Goal: Transaction & Acquisition: Purchase product/service

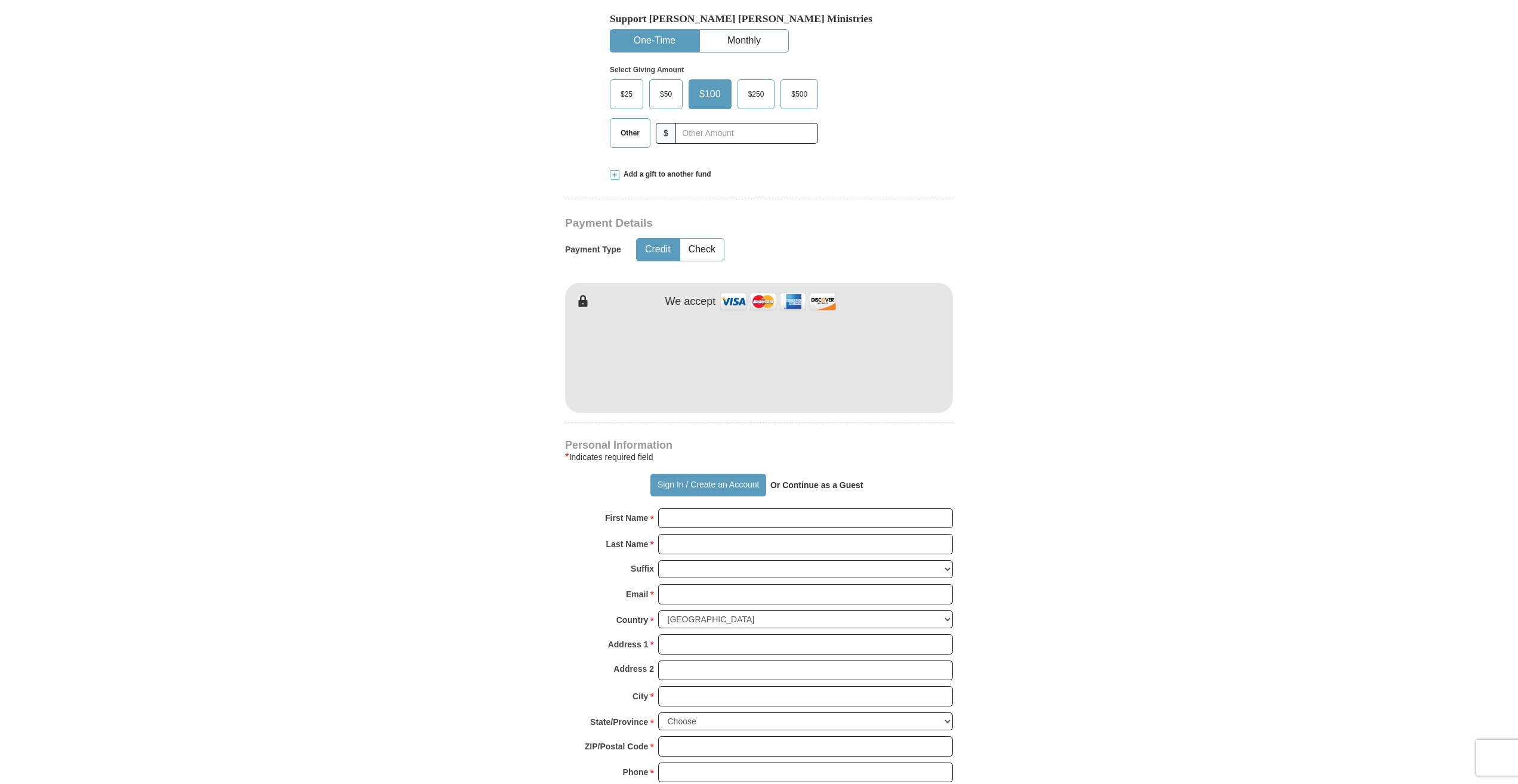
scroll to position [418, 0]
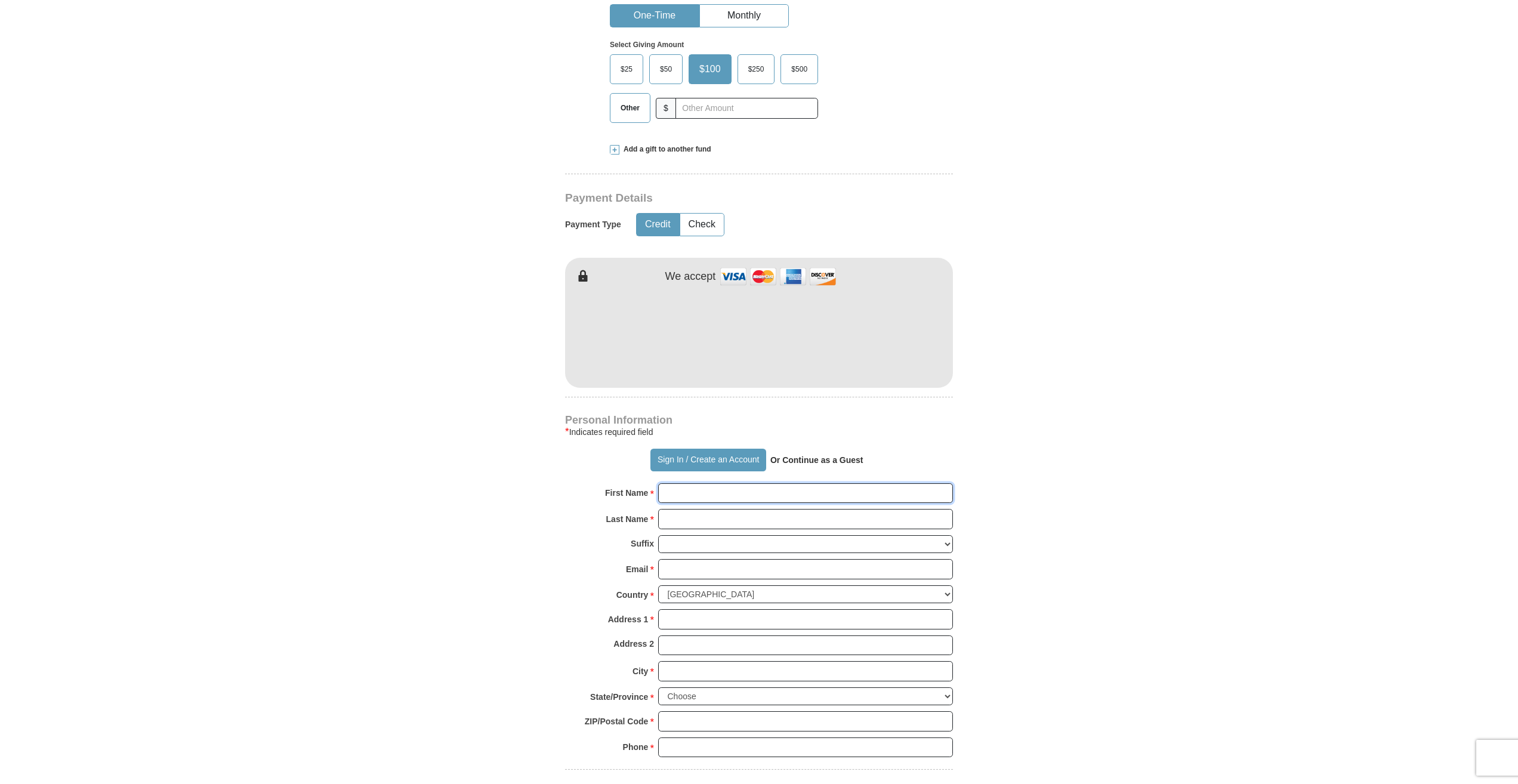
click at [743, 498] on input "First Name *" at bounding box center [806, 493] width 295 height 20
type input "[PERSON_NAME]"
click at [776, 525] on input "Last Name *" at bounding box center [806, 519] width 295 height 20
type input "[PERSON_NAME]"
click at [778, 570] on input "Email *" at bounding box center [806, 569] width 295 height 20
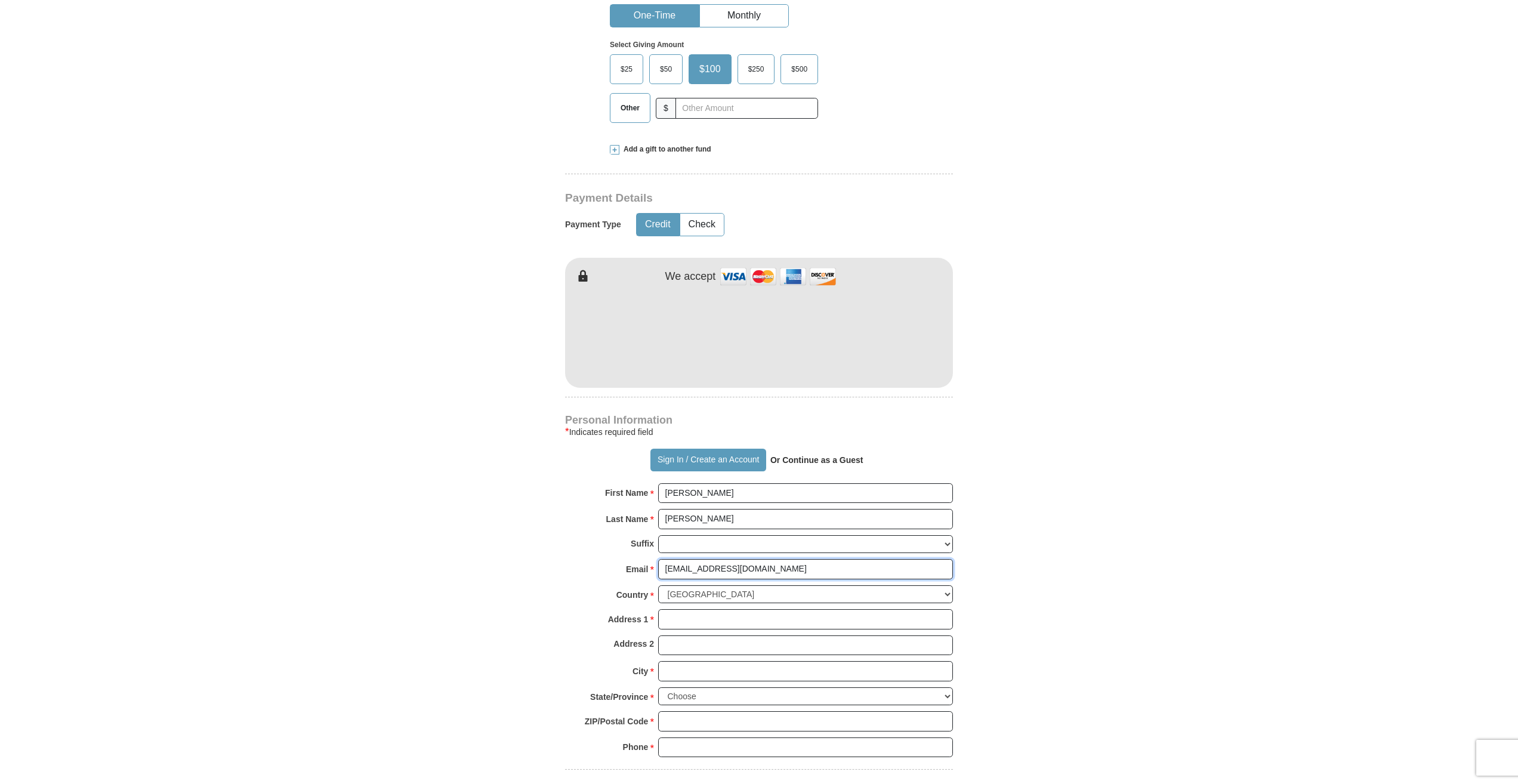
type input "[EMAIL_ADDRESS][DOMAIN_NAME]"
click at [731, 618] on input "Address 1 *" at bounding box center [806, 619] width 295 height 20
type input "[STREET_ADDRESS][US_STATE]"
click at [708, 670] on input "City *" at bounding box center [806, 671] width 295 height 20
type input "[GEOGRAPHIC_DATA]"
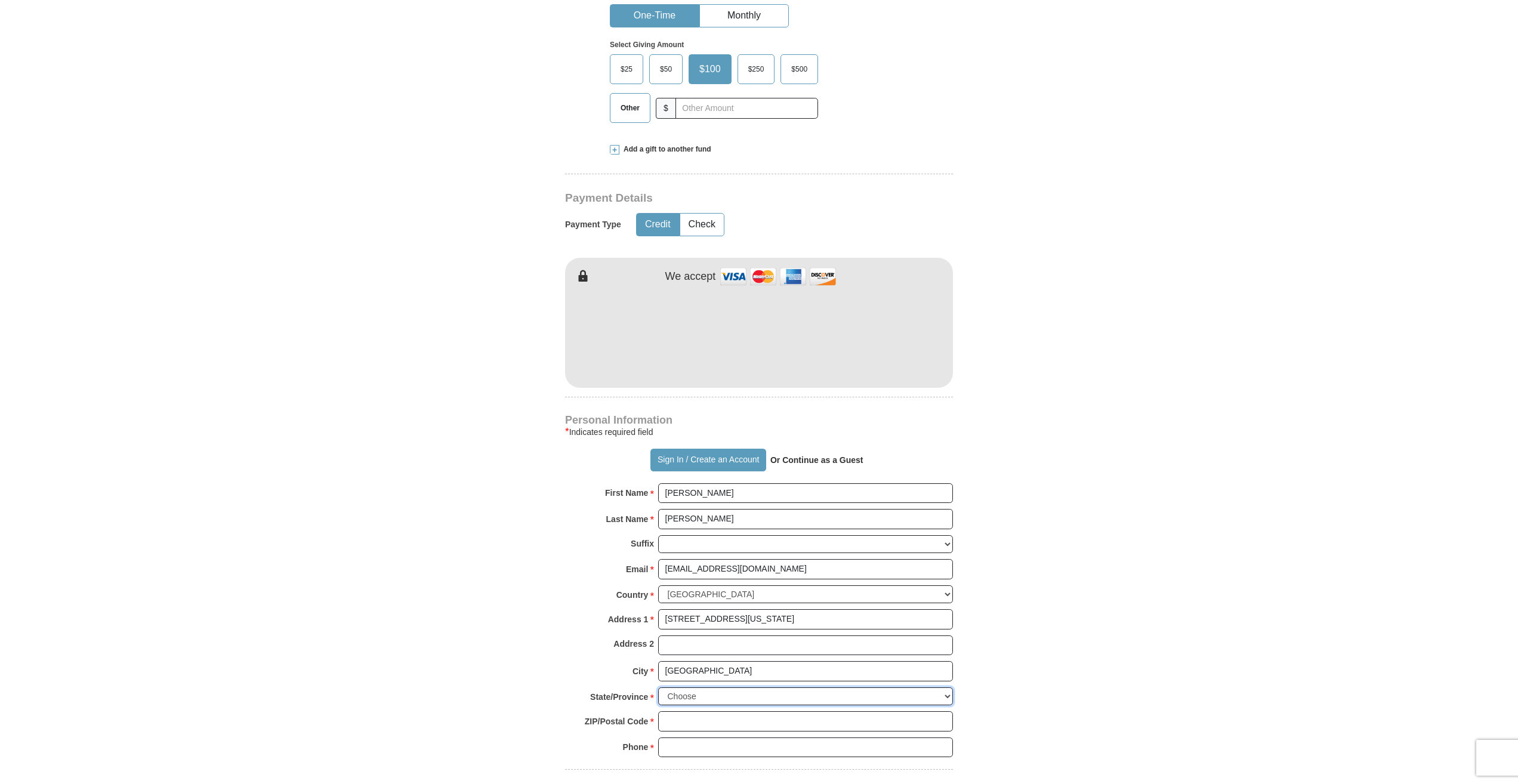
click at [712, 693] on select "Choose [US_STATE] [US_STATE] [US_STATE] [US_STATE] [US_STATE] Armed Forces Amer…" at bounding box center [806, 696] width 295 height 19
select select "VA"
click at [658, 687] on select "Choose [US_STATE] [US_STATE] [US_STATE] [US_STATE] [US_STATE] Armed Forces Amer…" at bounding box center [806, 696] width 295 height 19
click at [694, 723] on input "ZIP/Postal Code *" at bounding box center [806, 721] width 295 height 20
type input "23502"
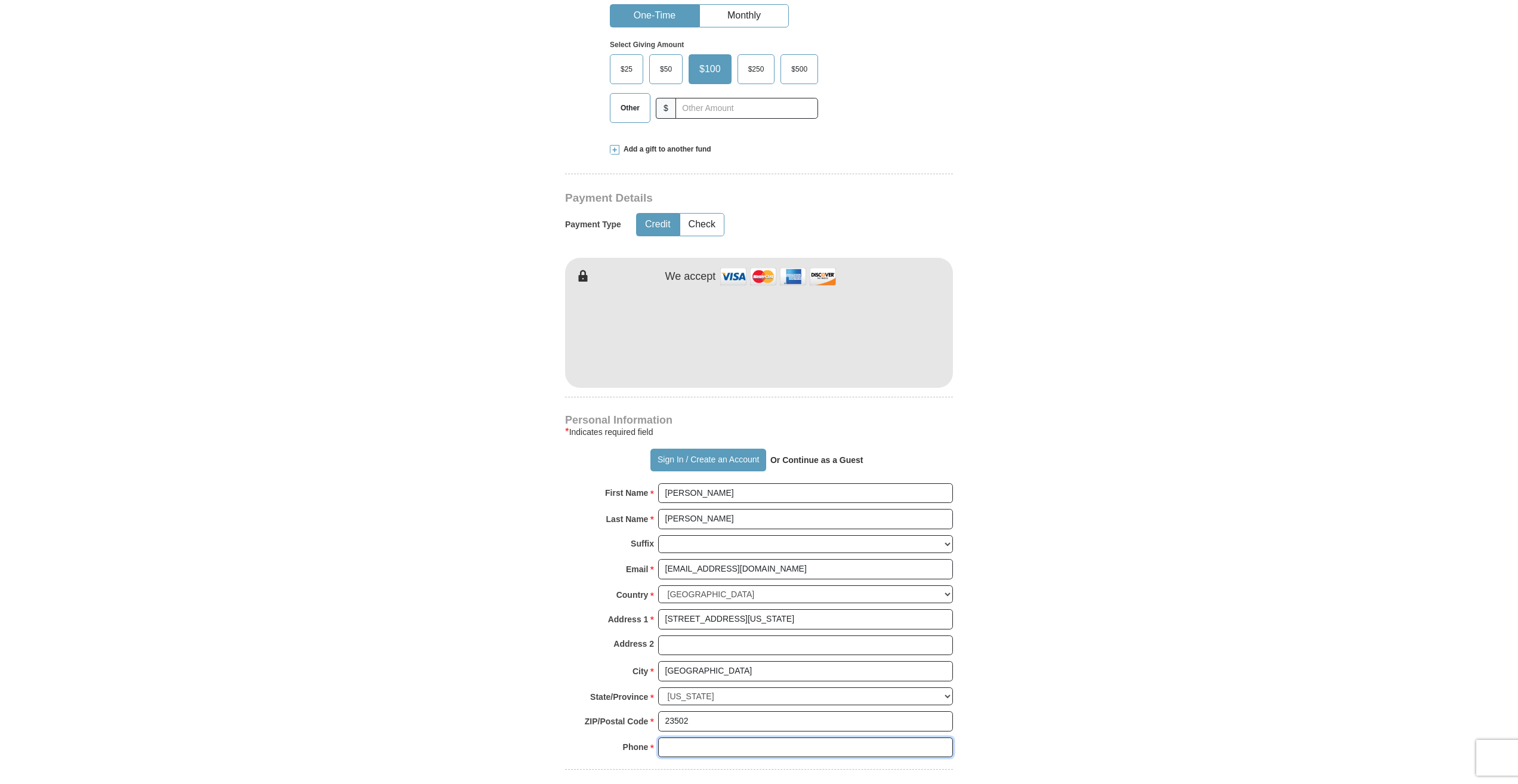
click at [746, 753] on input "Phone * *" at bounding box center [806, 747] width 295 height 20
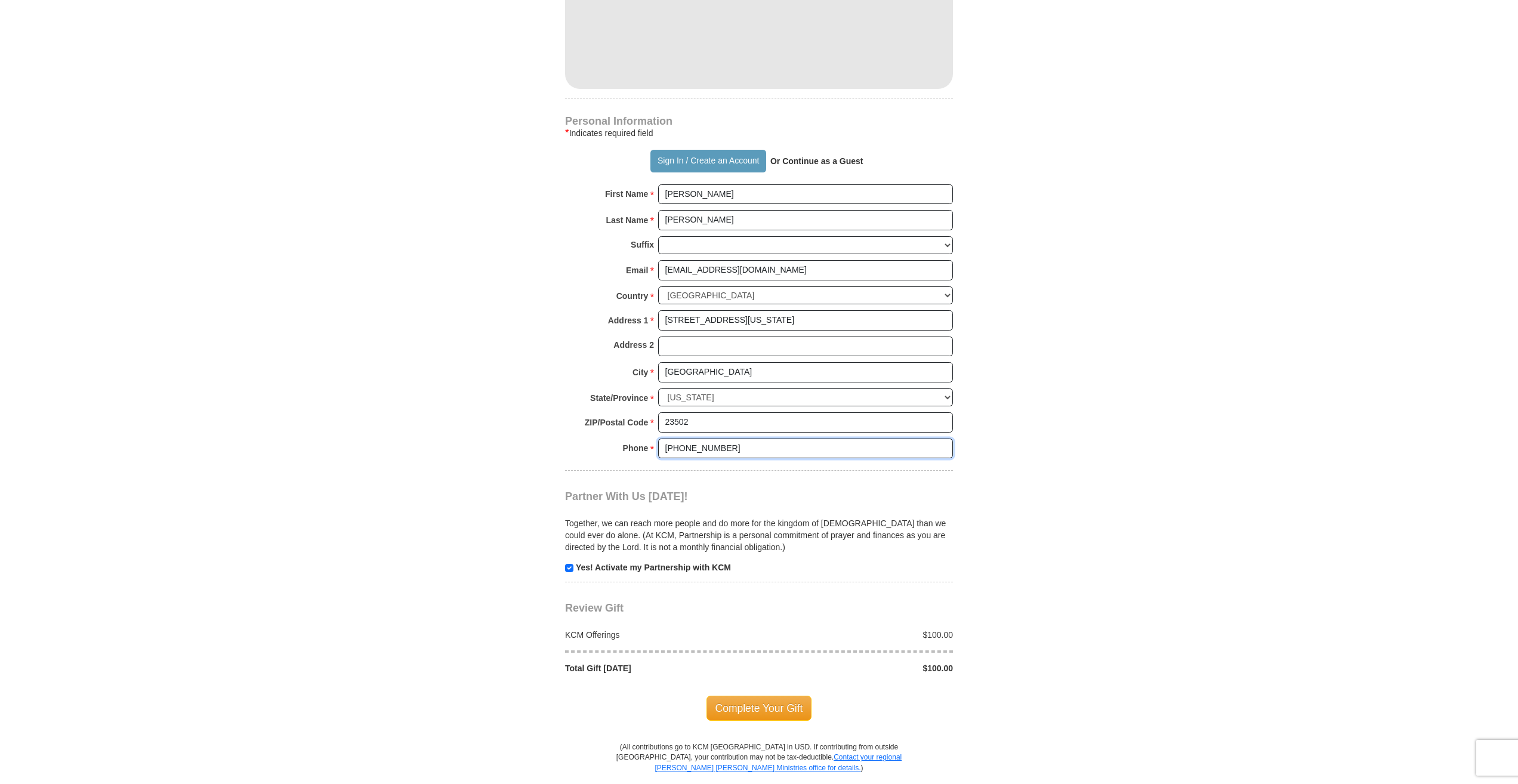
scroll to position [775, 0]
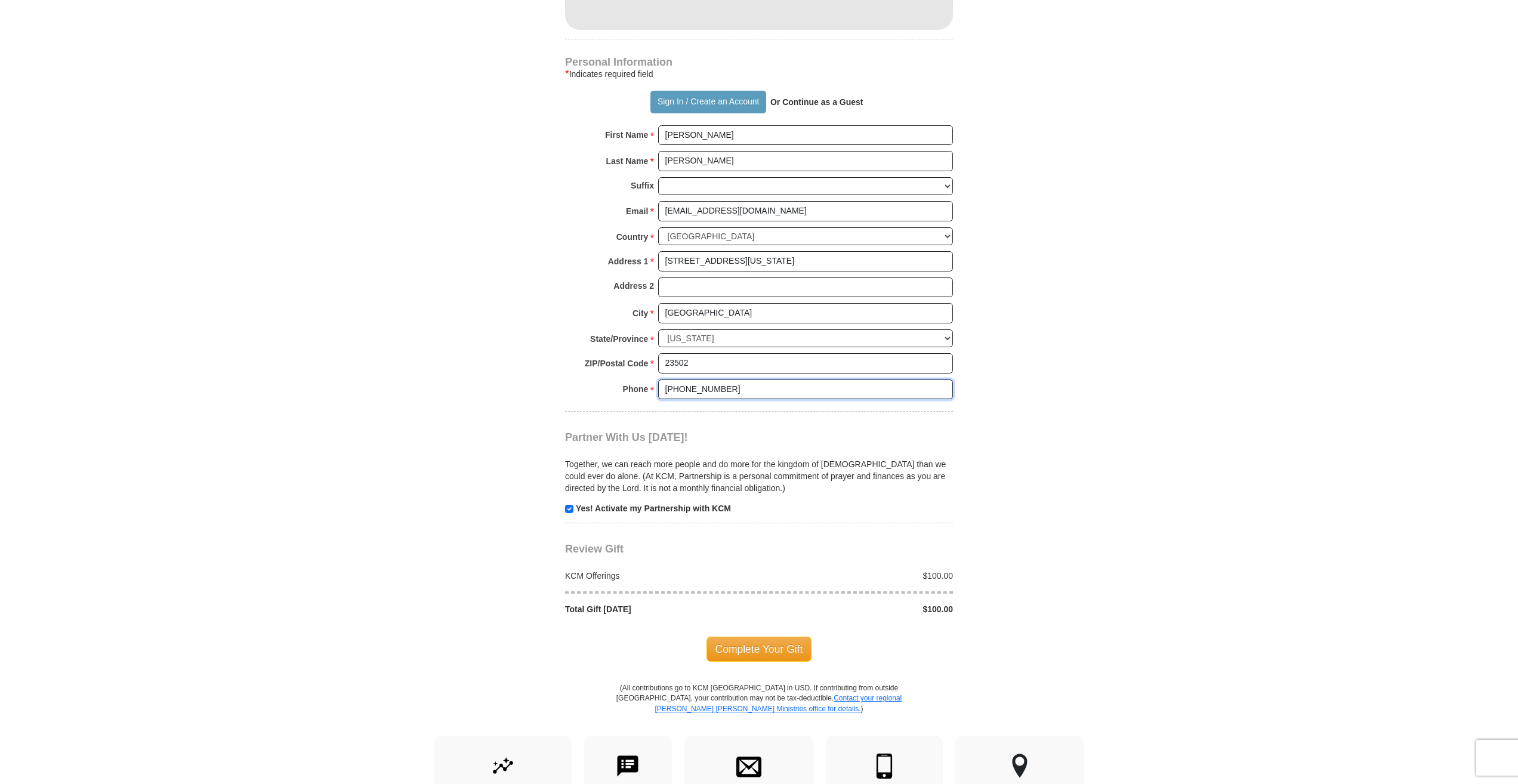
type input "[PHONE_NUMBER]"
click at [568, 514] on p "Yes! Activate my Partnership with KCM" at bounding box center [758, 508] width 388 height 12
click at [566, 509] on input "checkbox" at bounding box center [569, 509] width 9 height 9
click at [570, 512] on input "checkbox" at bounding box center [569, 509] width 9 height 9
checkbox input "true"
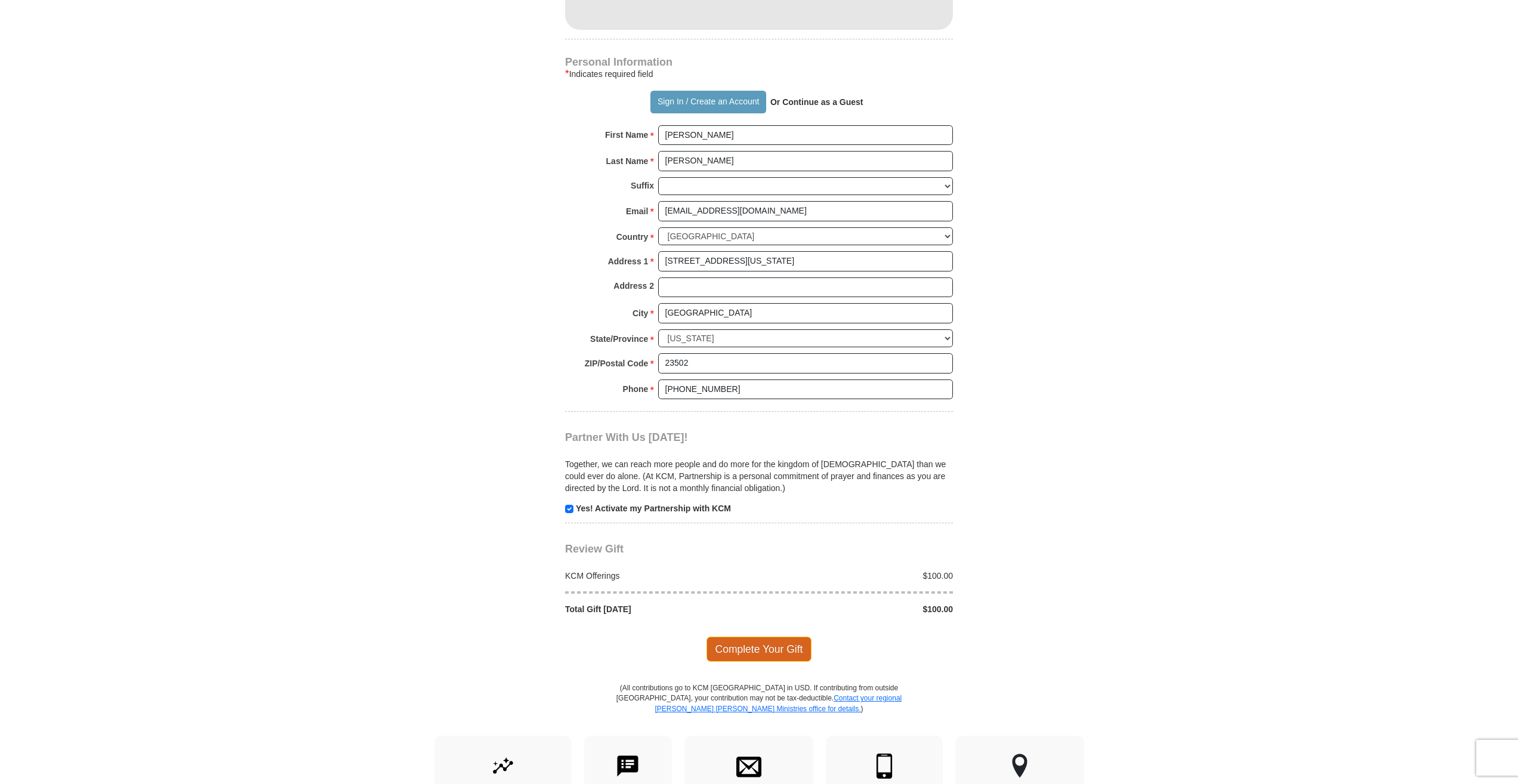
click at [774, 649] on span "Complete Your Gift" at bounding box center [759, 649] width 106 height 25
